Goal: Register for event/course

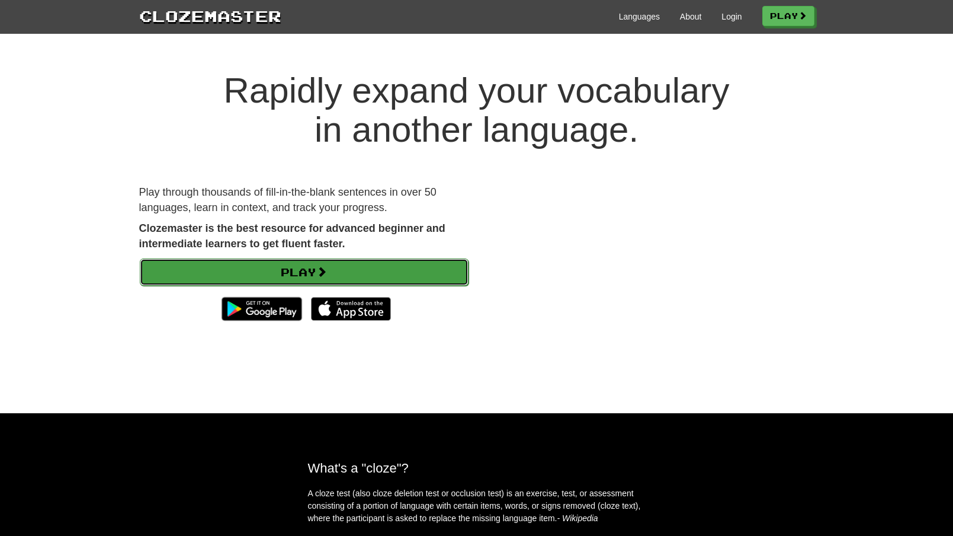
click at [299, 274] on link "Play" at bounding box center [304, 271] width 329 height 27
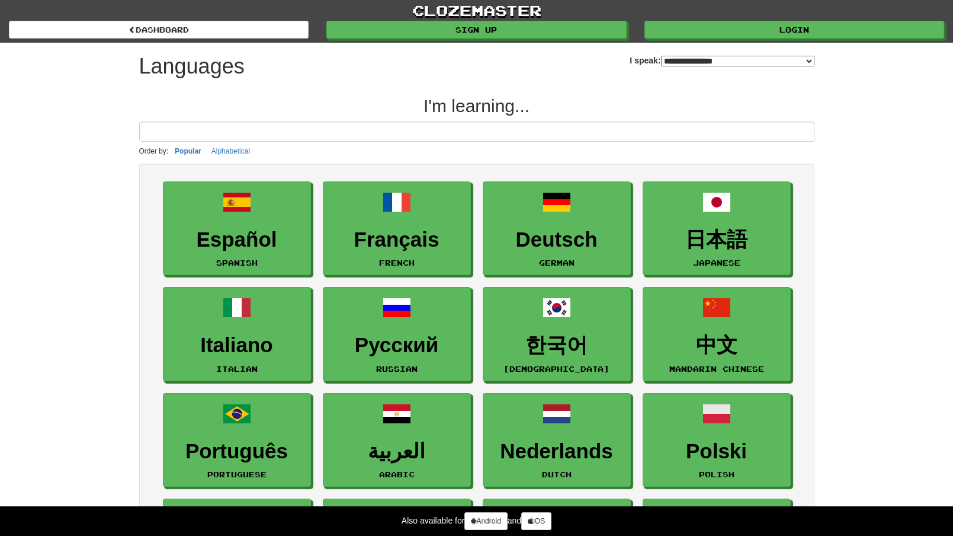
select select "*******"
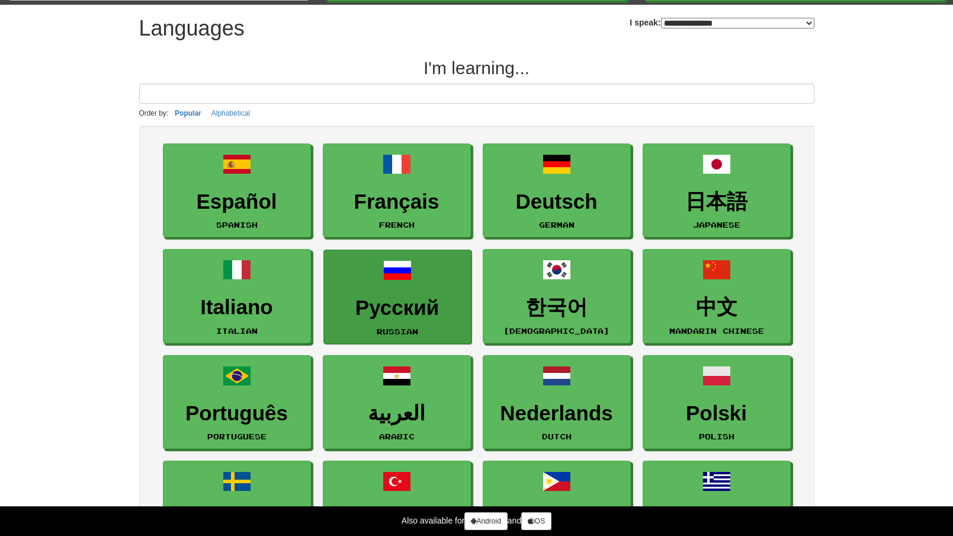
scroll to position [41, 0]
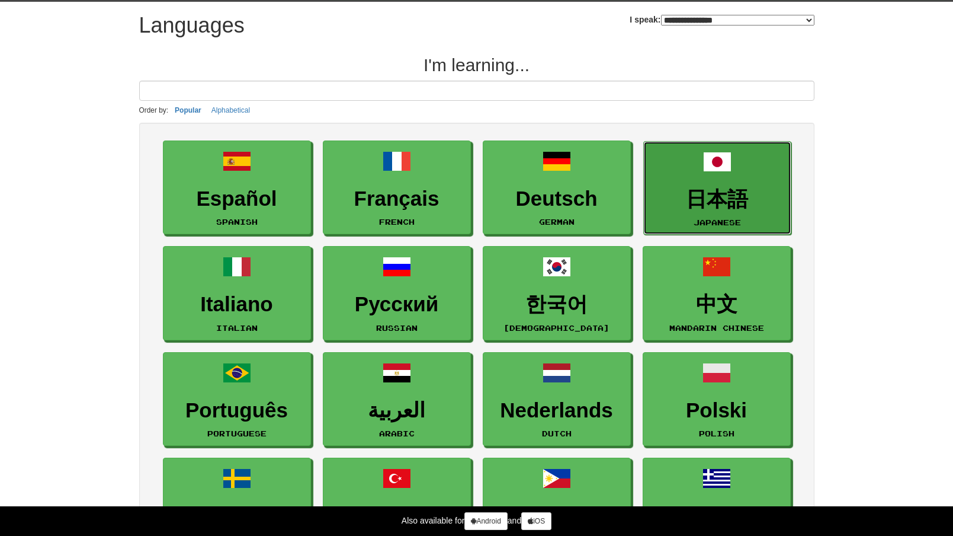
click at [693, 185] on link "日本語 Japanese" at bounding box center [717, 188] width 148 height 94
